Goal: Information Seeking & Learning: Learn about a topic

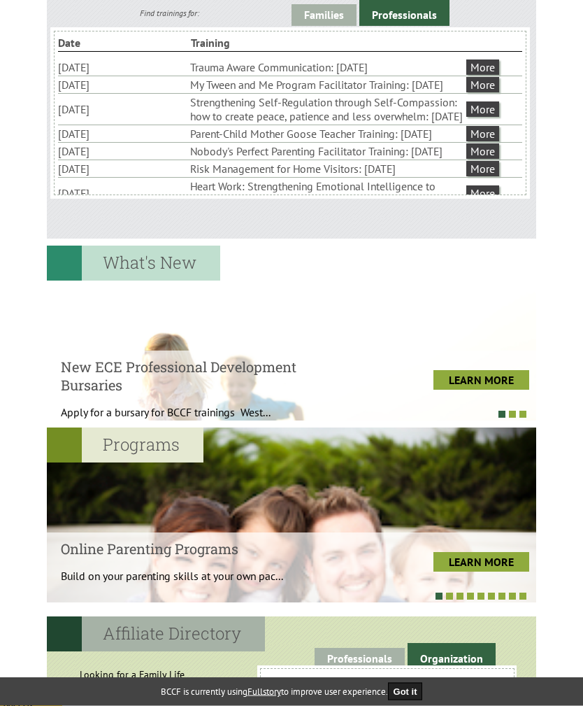
scroll to position [513, 0]
click at [490, 378] on link "LEARN MORE" at bounding box center [482, 380] width 96 height 20
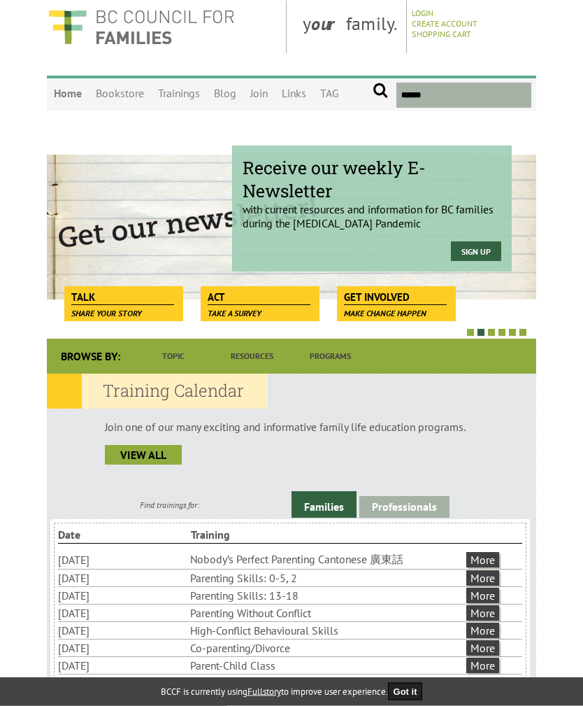
scroll to position [0, 0]
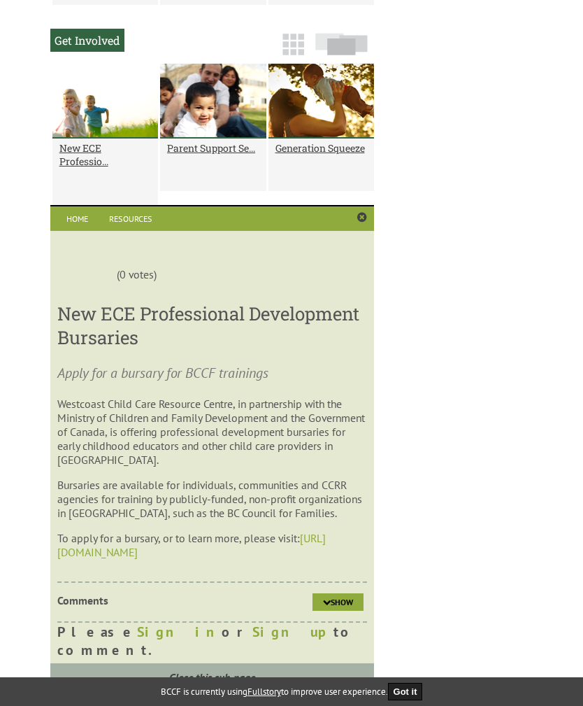
scroll to position [1021, 0]
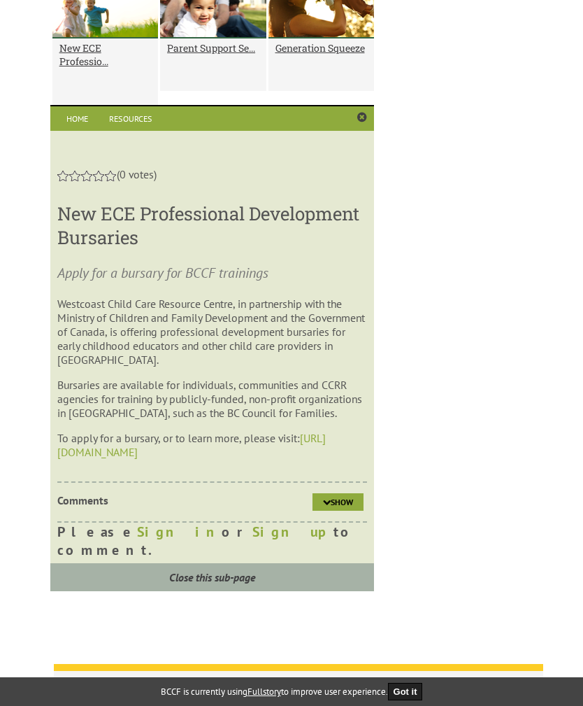
click at [155, 459] on link "https://eceprodbursary.org" at bounding box center [191, 445] width 269 height 28
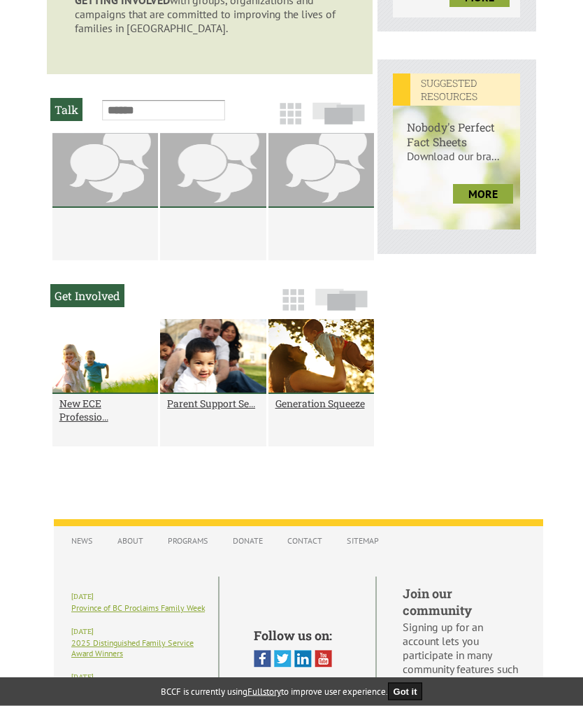
scroll to position [760, 0]
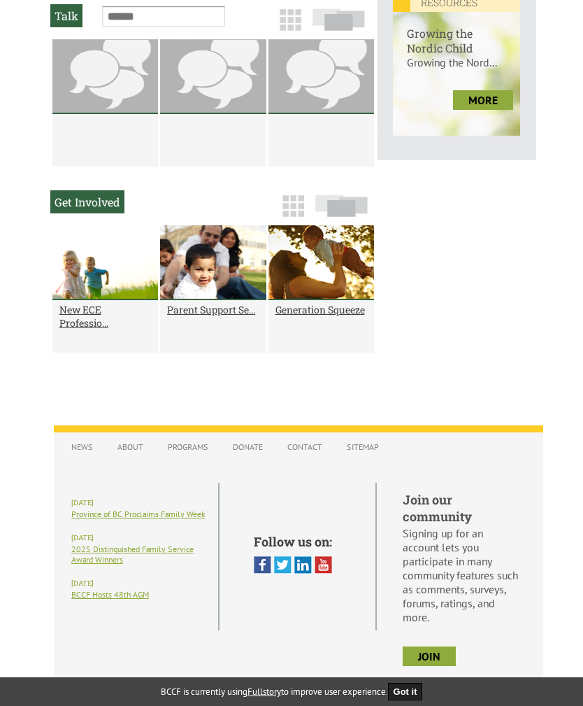
click at [132, 453] on link "About" at bounding box center [131, 446] width 40 height 24
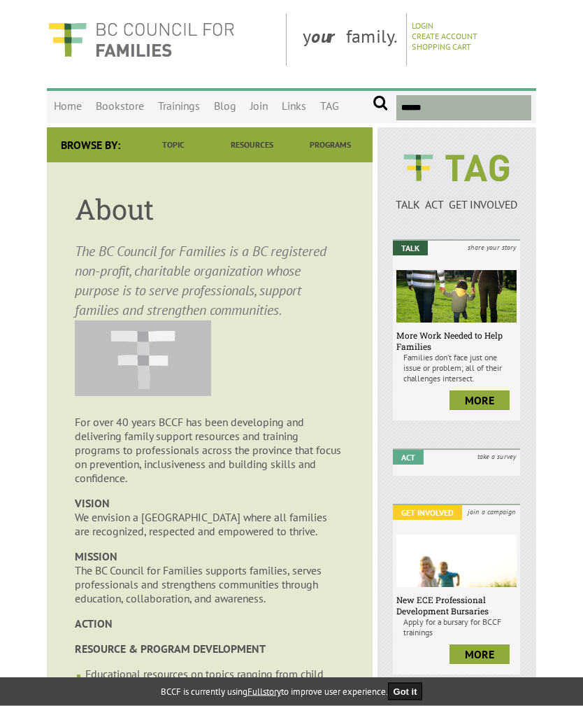
scroll to position [10, 0]
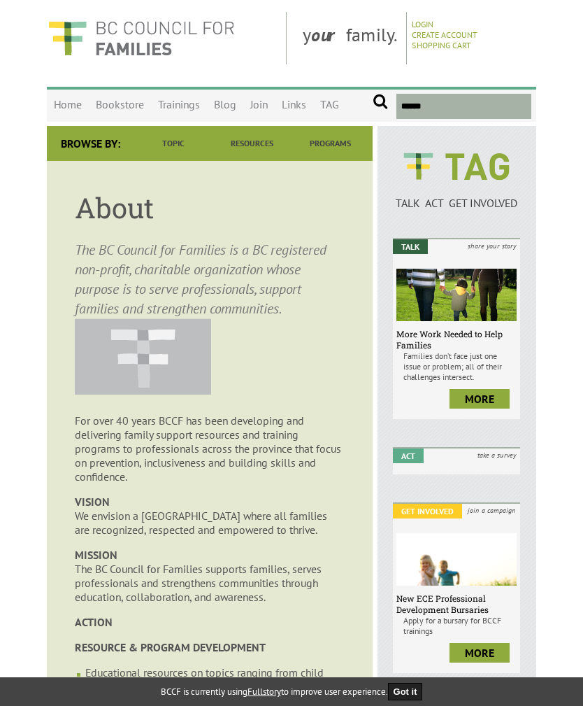
click at [443, 518] on em "Get Involved" at bounding box center [427, 511] width 69 height 15
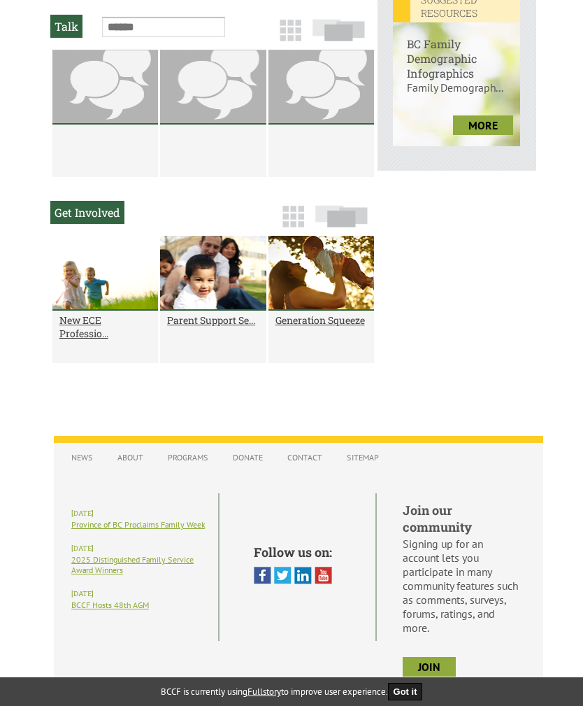
scroll to position [760, 0]
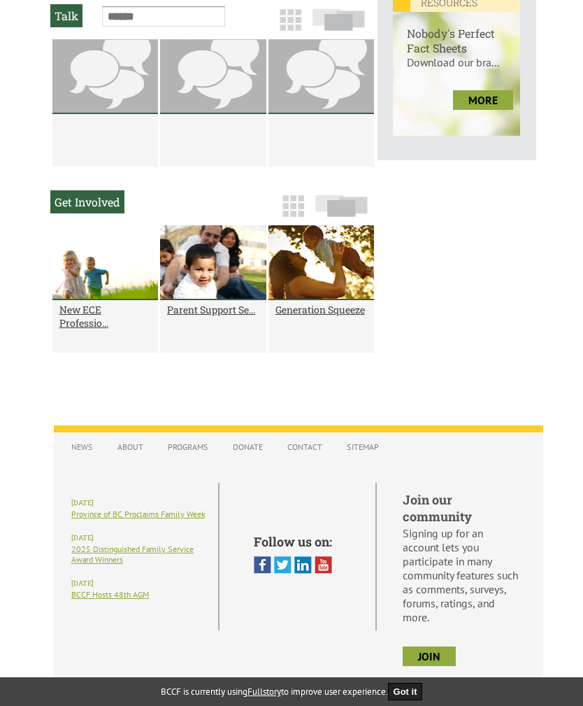
click at [183, 453] on link "Programs" at bounding box center [188, 446] width 55 height 24
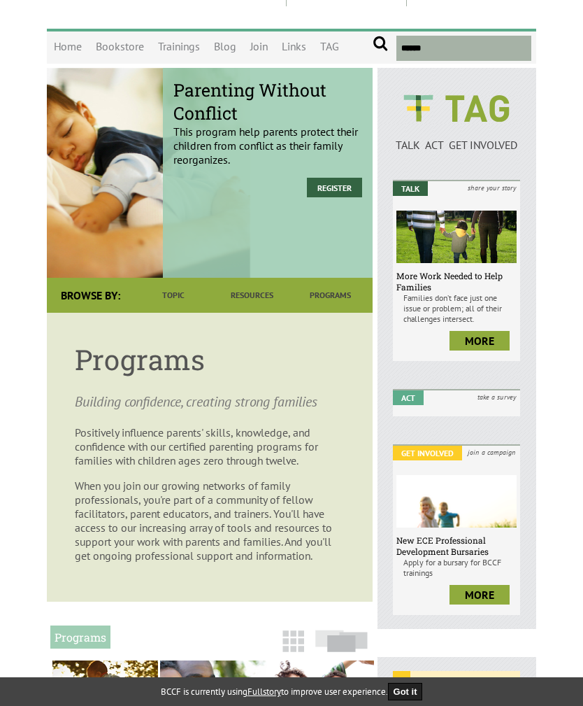
scroll to position [44, 0]
